Goal: Find specific page/section: Find specific page/section

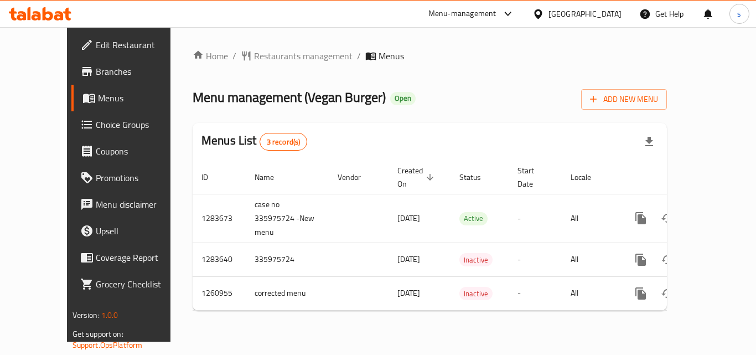
click at [49, 3] on div at bounding box center [40, 14] width 80 height 22
click at [45, 13] on icon at bounding box center [48, 13] width 11 height 13
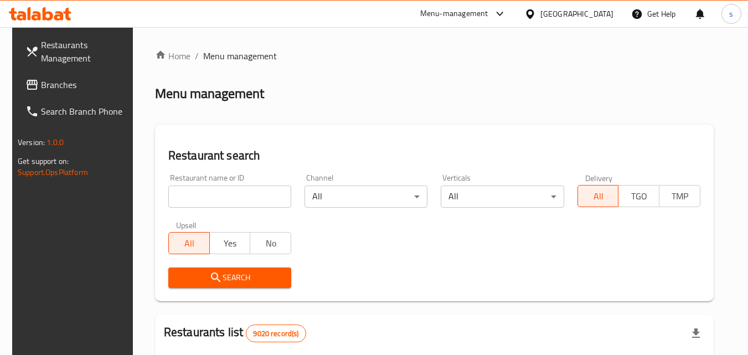
click at [64, 83] on span "Branches" at bounding box center [84, 84] width 87 height 13
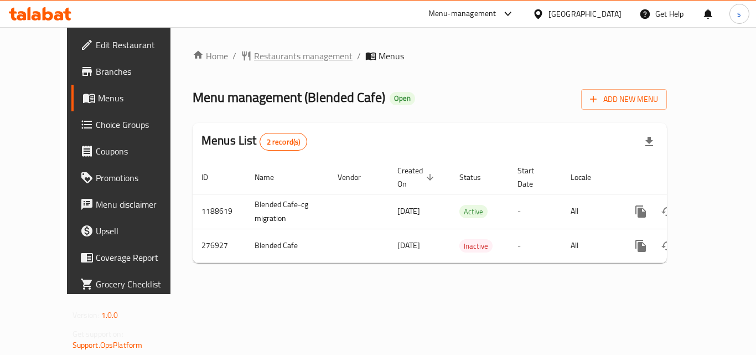
click at [260, 56] on span "Restaurants management" at bounding box center [303, 55] width 98 height 13
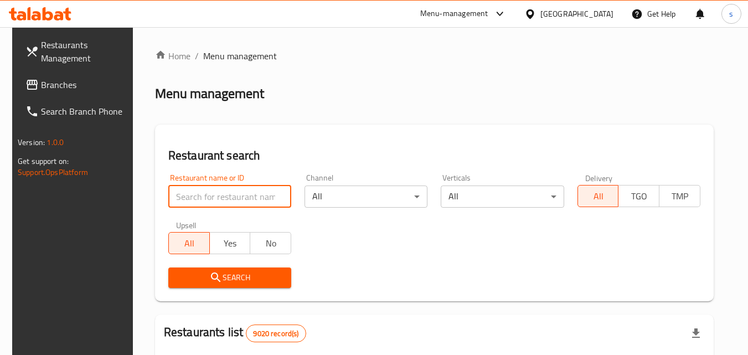
click at [233, 190] on input "search" at bounding box center [229, 196] width 123 height 22
paste input "628052"
type input "628052"
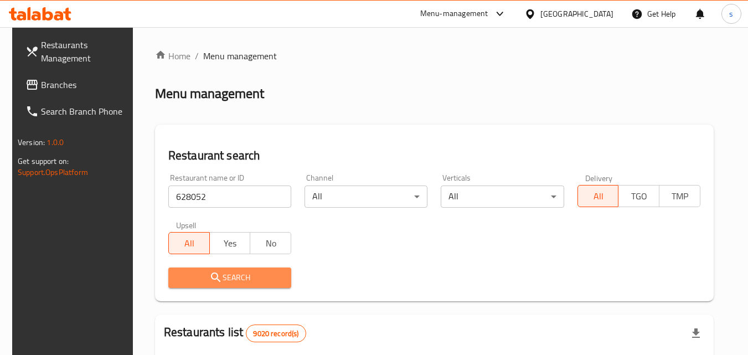
click at [240, 273] on span "Search" at bounding box center [229, 278] width 105 height 14
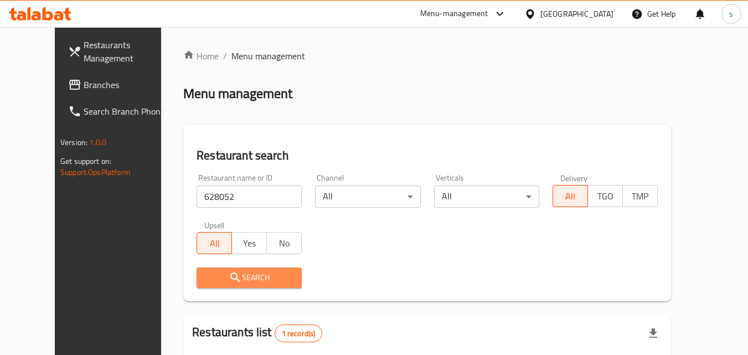
click at [242, 282] on span "Search" at bounding box center [248, 278] width 87 height 14
click at [264, 277] on span "Search" at bounding box center [248, 278] width 87 height 14
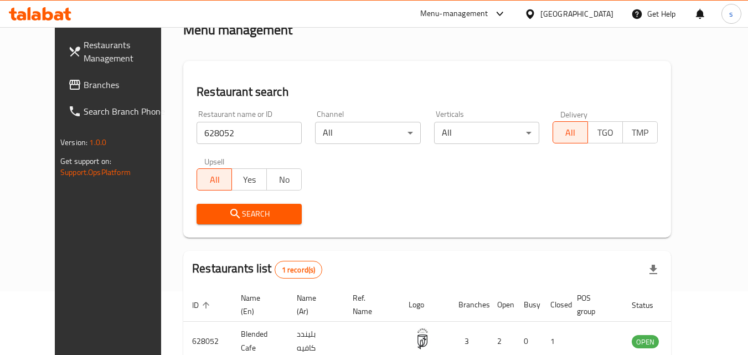
scroll to position [129, 0]
